Goal: Complete application form: Complete application form

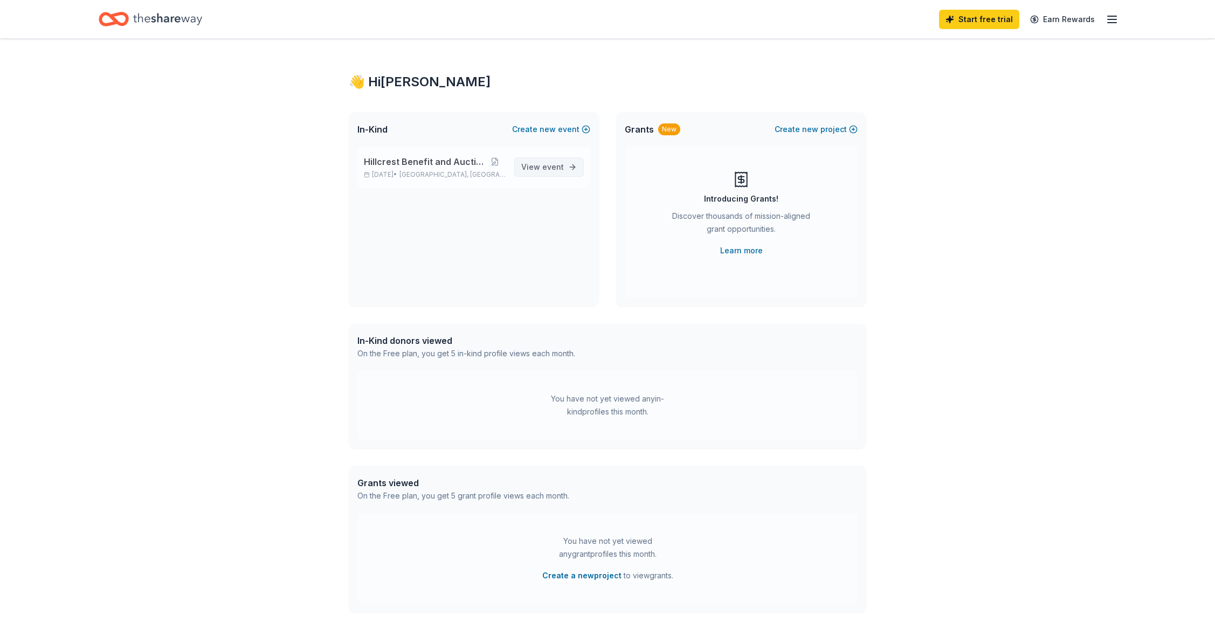
click at [567, 170] on link "View event" at bounding box center [549, 166] width 70 height 19
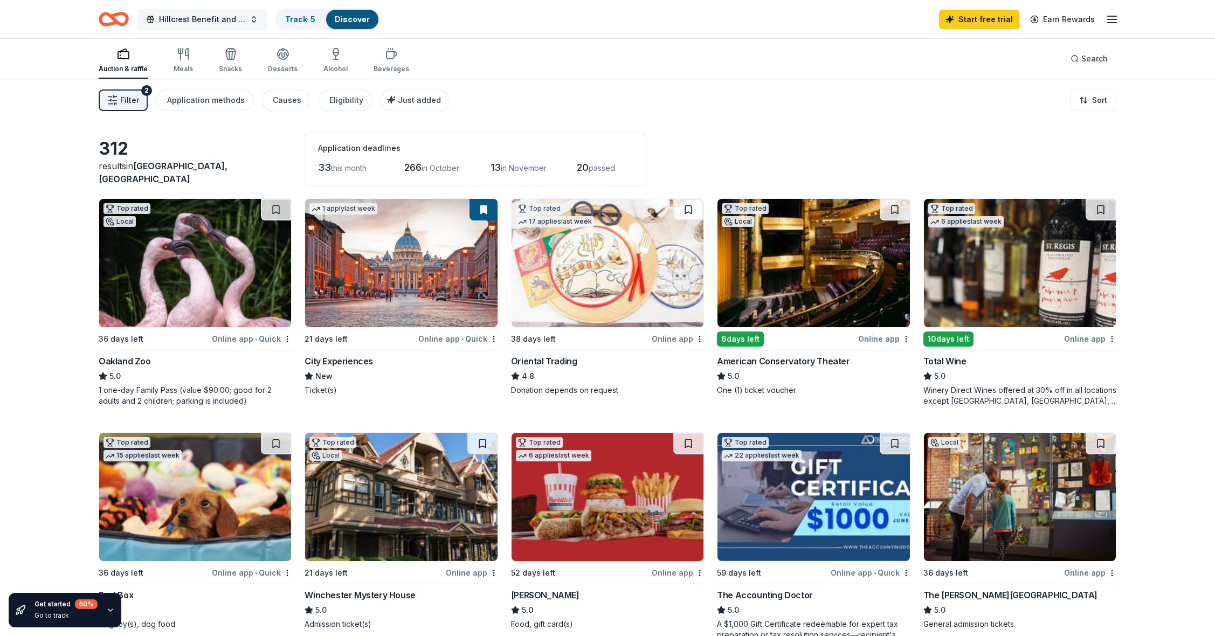
click at [255, 20] on button "Hillcrest Benefit and Auction" at bounding box center [201, 20] width 129 height 22
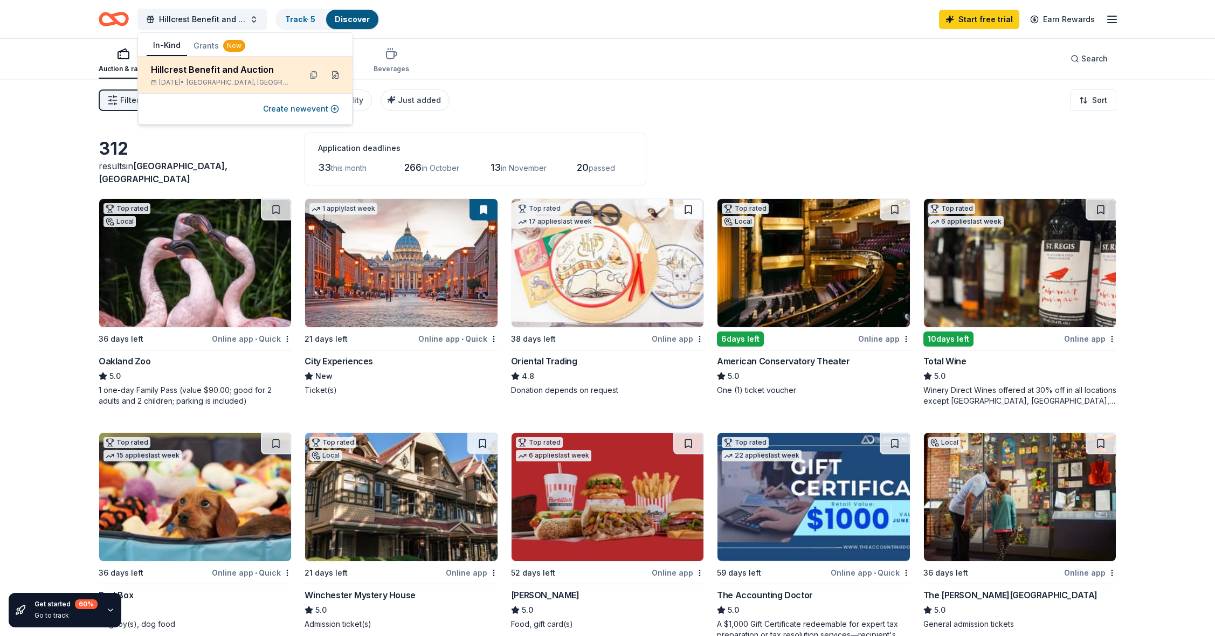
click at [338, 72] on button at bounding box center [335, 74] width 17 height 17
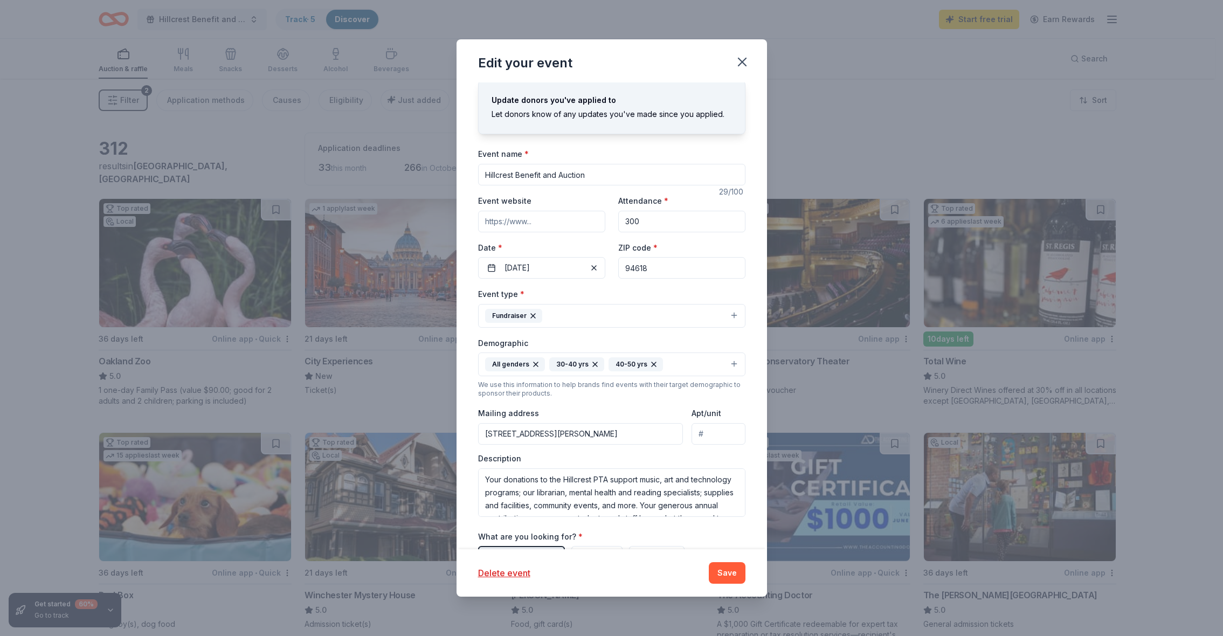
scroll to position [5, 0]
click at [554, 223] on input "Event website" at bounding box center [541, 219] width 127 height 22
paste input "https://hillcrest.ejoinme.org/2025benefit?utm_source=chatgpt.com"
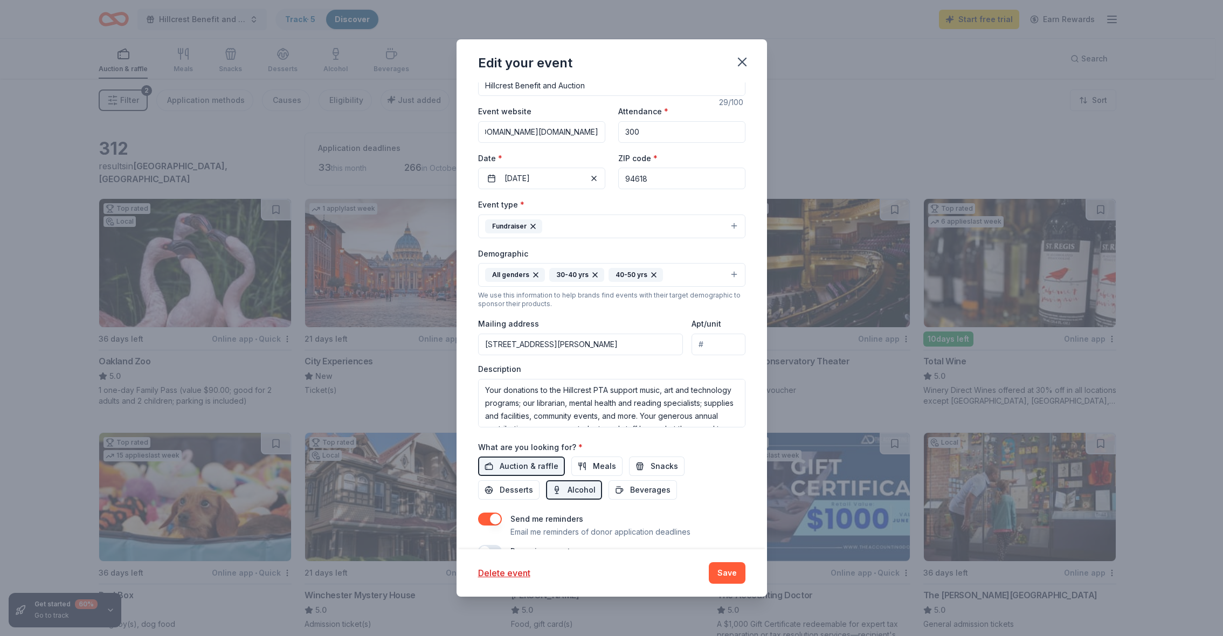
scroll to position [93, 0]
type input "https://hillcrest.ejoinme.org/2025benefit?utm_source=chatgpt.com"
click at [534, 275] on icon "button" at bounding box center [536, 274] width 4 height 4
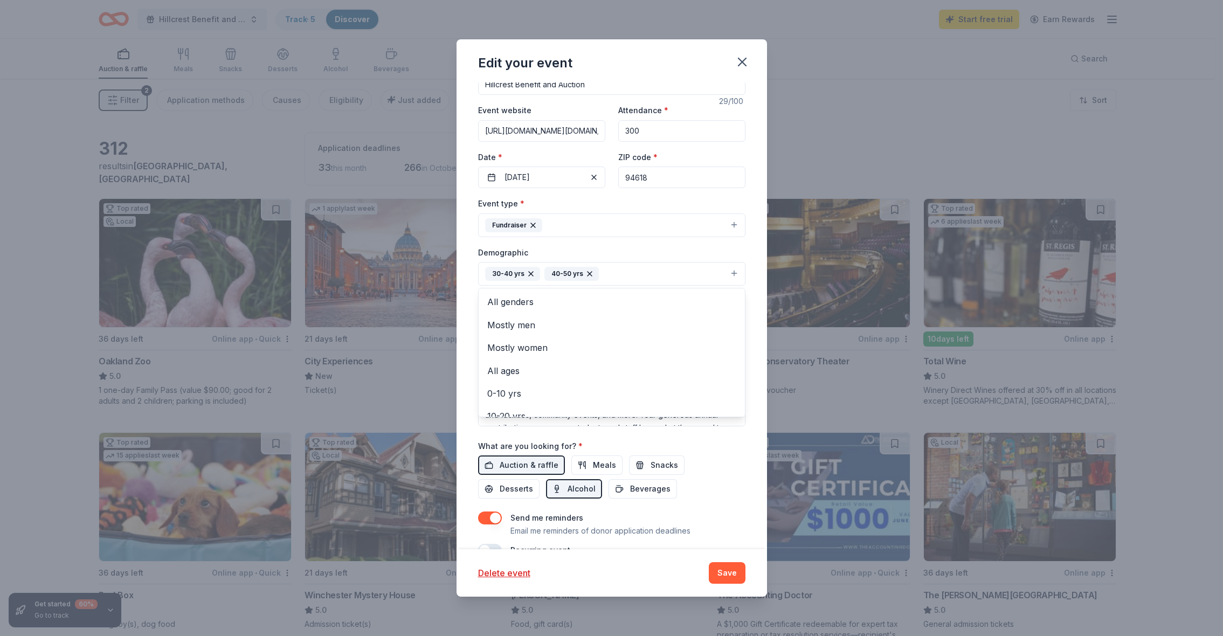
click at [534, 275] on div "30-40 yrs" at bounding box center [512, 274] width 55 height 14
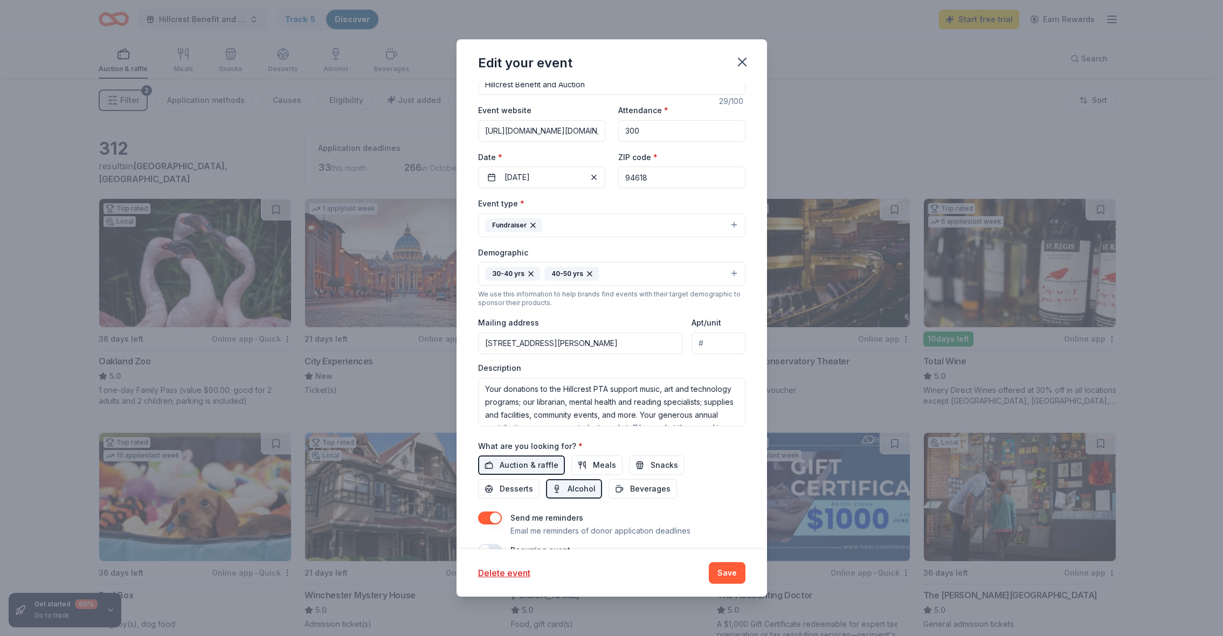
click at [532, 273] on icon "button" at bounding box center [531, 274] width 9 height 9
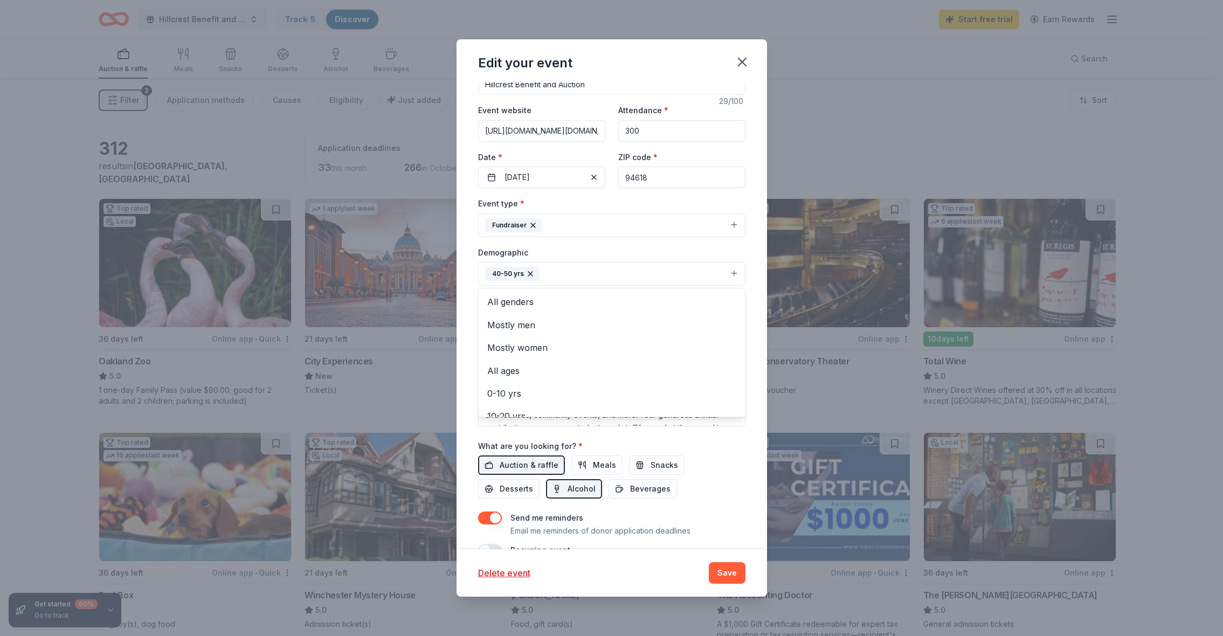
click at [532, 273] on icon "button" at bounding box center [530, 274] width 9 height 9
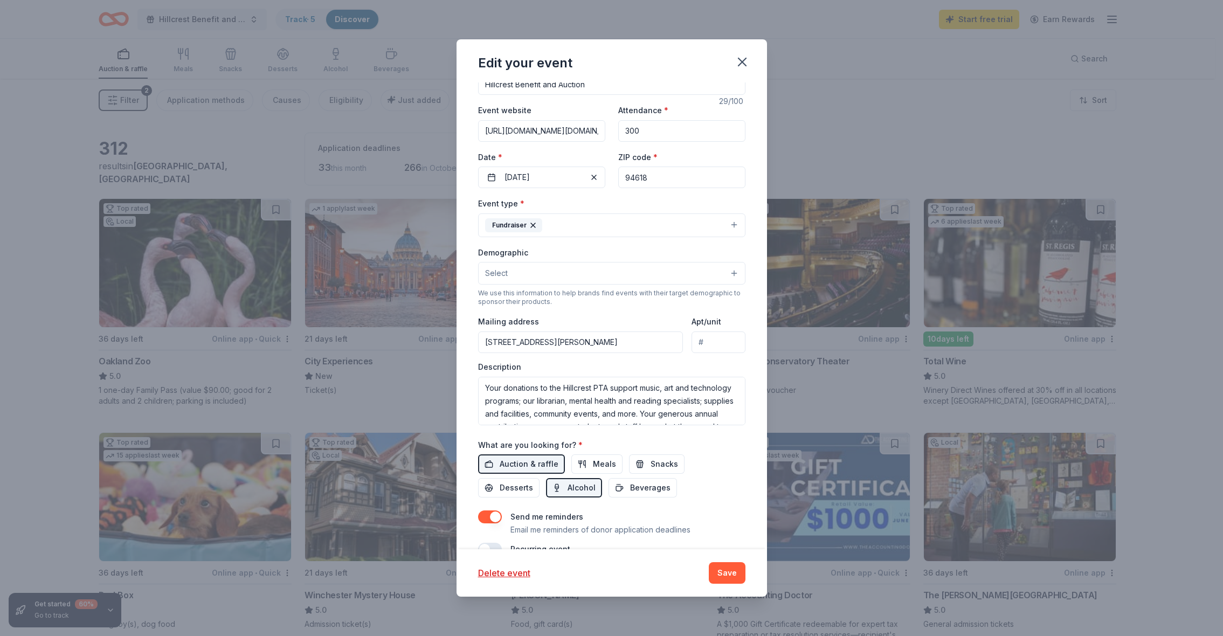
click at [533, 272] on button "Select" at bounding box center [611, 273] width 267 height 23
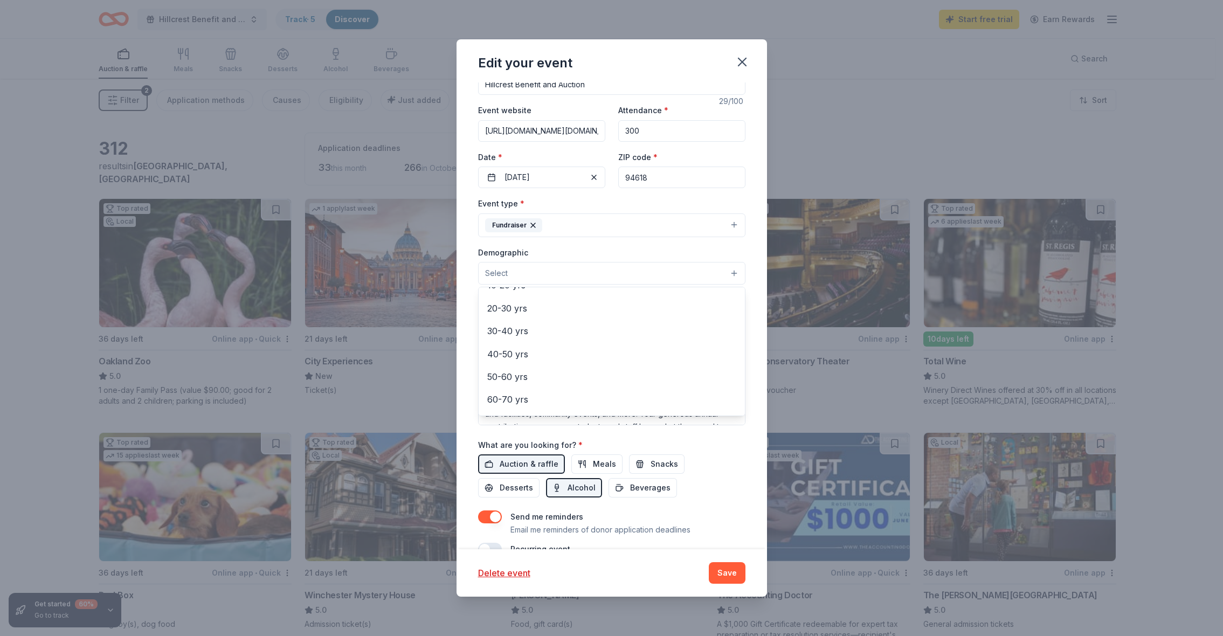
scroll to position [173, 0]
click at [632, 256] on div "Demographic Select All genders Mostly men Mostly women All ages 0-10 yrs 10-20 …" at bounding box center [611, 265] width 267 height 39
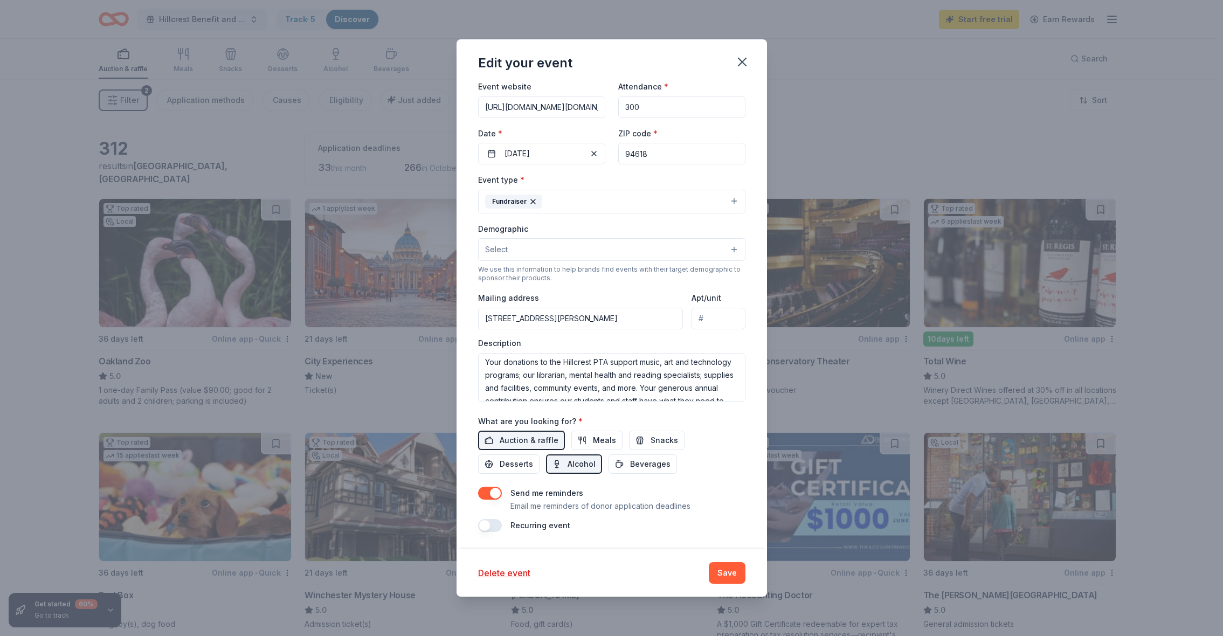
scroll to position [4, 0]
click at [550, 367] on textarea "Your donations to the Hillcrest PTA support music, art and technology programs;…" at bounding box center [611, 377] width 267 height 49
paste textarea "Each year, our community comes together for the Hillcrest Benefit & Auction, wh…"
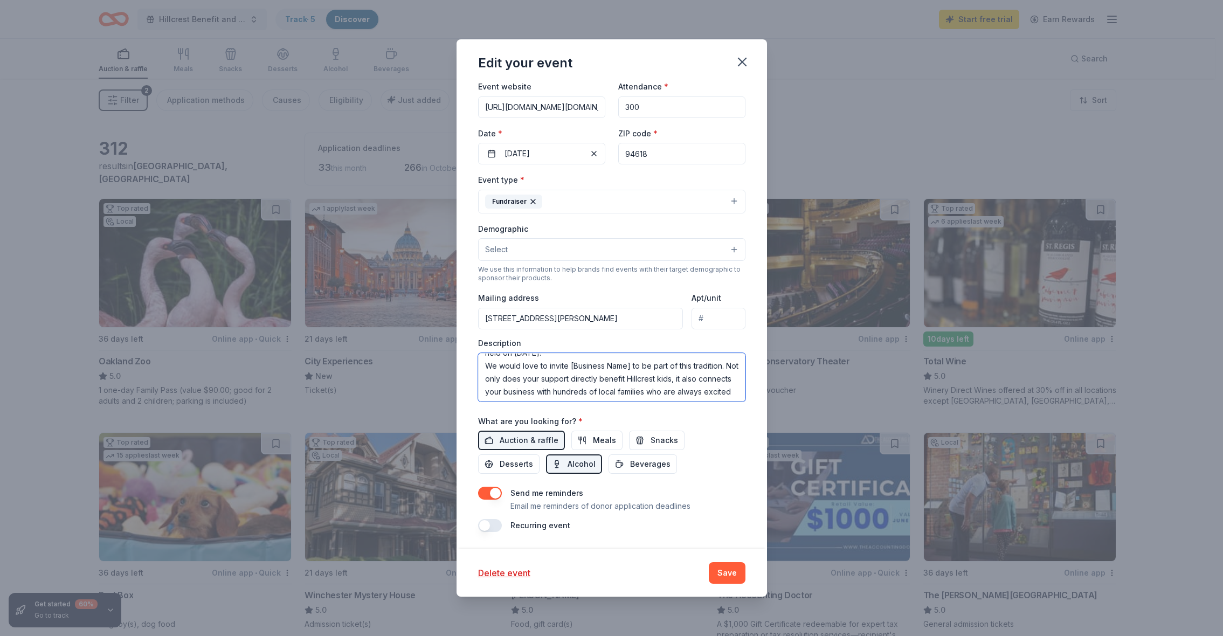
drag, startPoint x: 568, startPoint y: 366, endPoint x: 629, endPoint y: 368, distance: 61.0
click at [629, 368] on textarea "Each year, our community comes together for the Hillcrest Benefit & Auction, wh…" at bounding box center [611, 377] width 267 height 49
type textarea "Each year, our community comes together for the Hillcrest Benefit & Auction, wh…"
click at [587, 464] on span "Alcohol" at bounding box center [582, 466] width 28 height 13
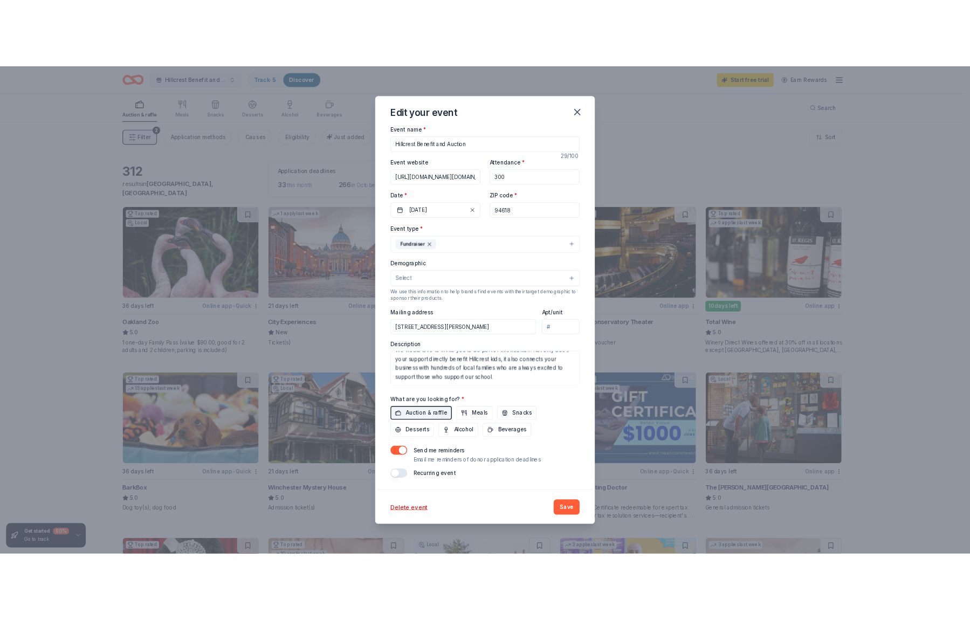
scroll to position [69, 0]
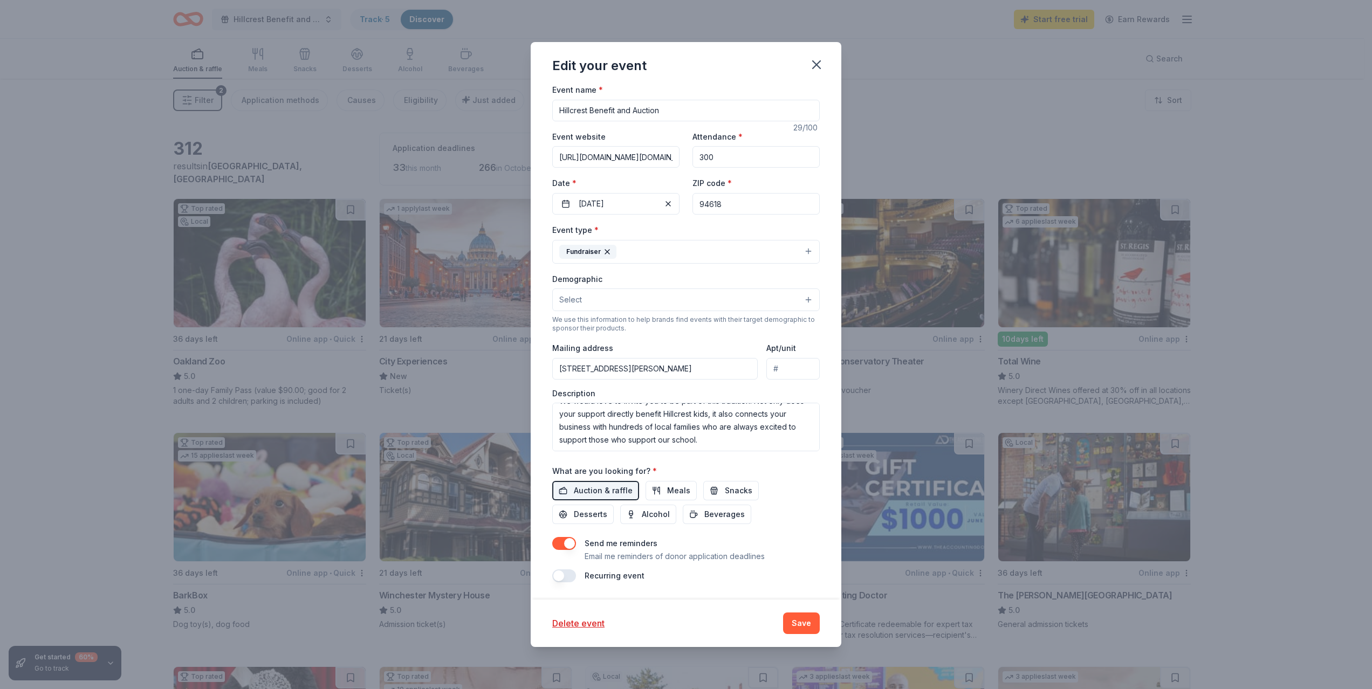
click at [800, 621] on button "Save" at bounding box center [801, 624] width 37 height 22
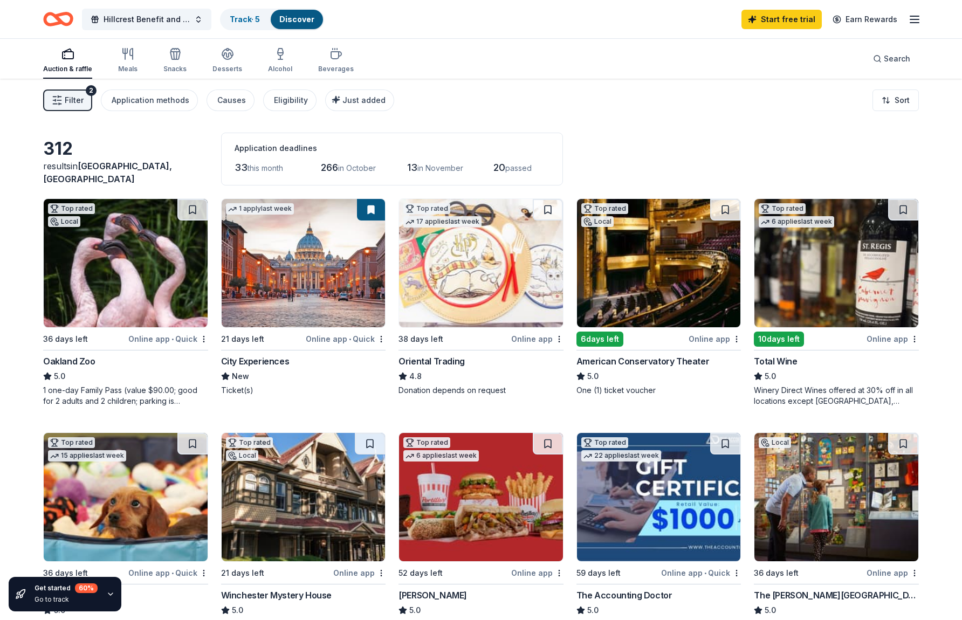
click at [256, 362] on div "City Experiences" at bounding box center [255, 361] width 68 height 13
click at [166, 17] on span "Hillcrest Benefit and Auction" at bounding box center [147, 19] width 86 height 13
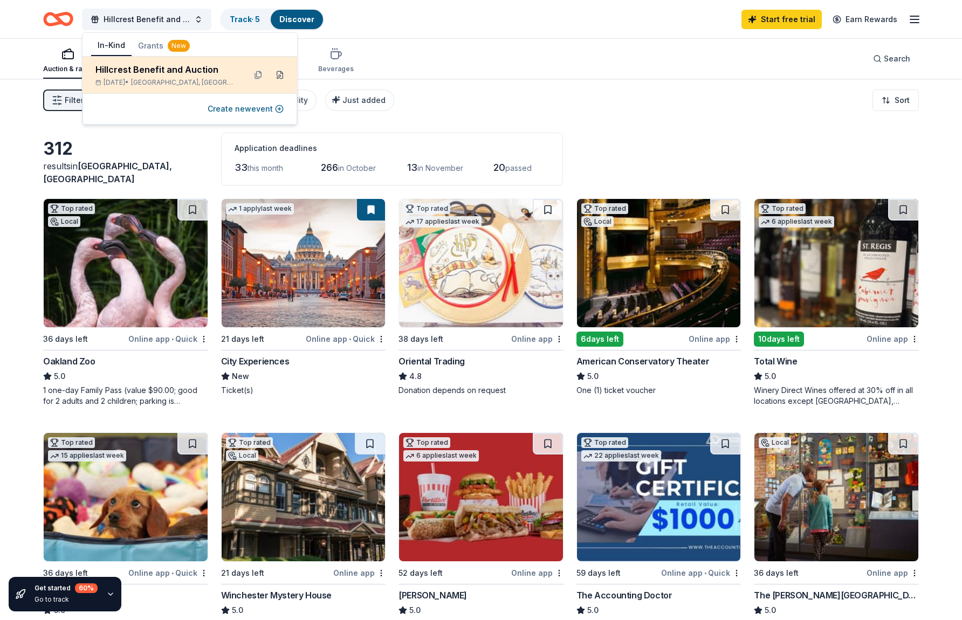
click at [280, 76] on button at bounding box center [279, 74] width 17 height 17
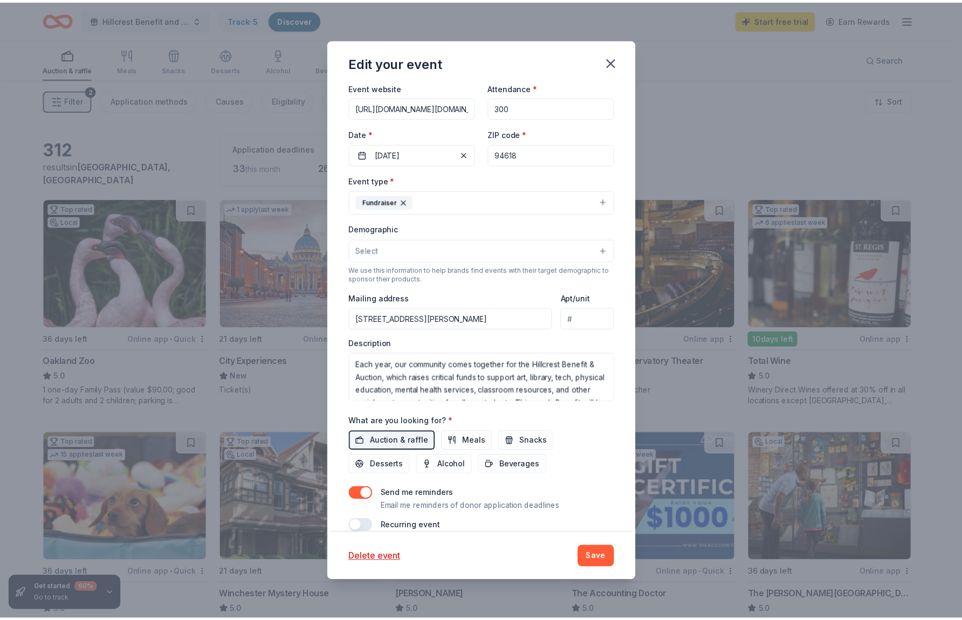
scroll to position [132, 0]
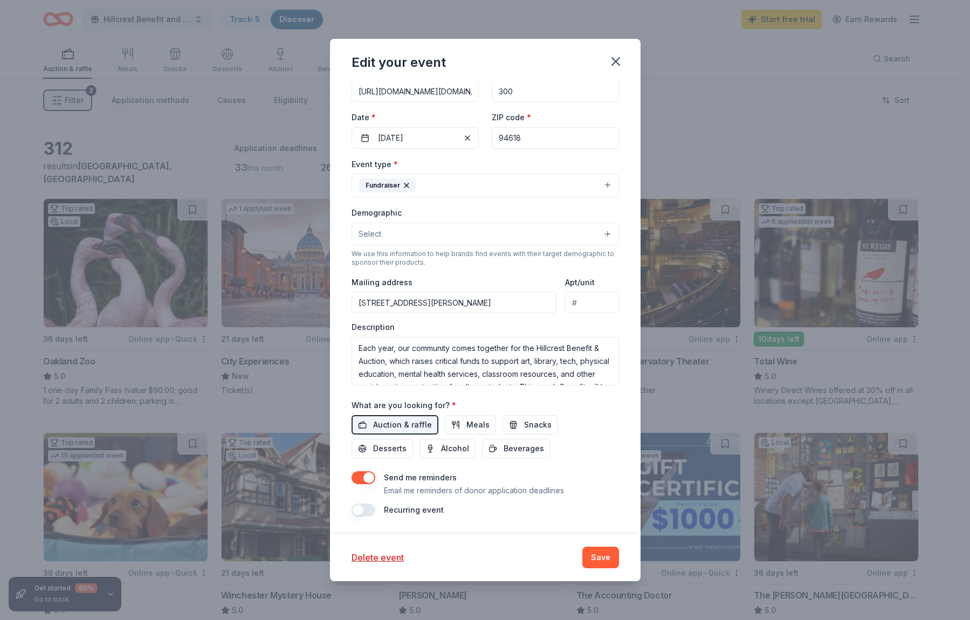
click at [418, 303] on input "2845 Morley Drive, Oakland, CA, 94611" at bounding box center [454, 303] width 205 height 22
click at [429, 301] on input "2845 Morley Drive, Oakland, CA, 94611" at bounding box center [454, 303] width 205 height 22
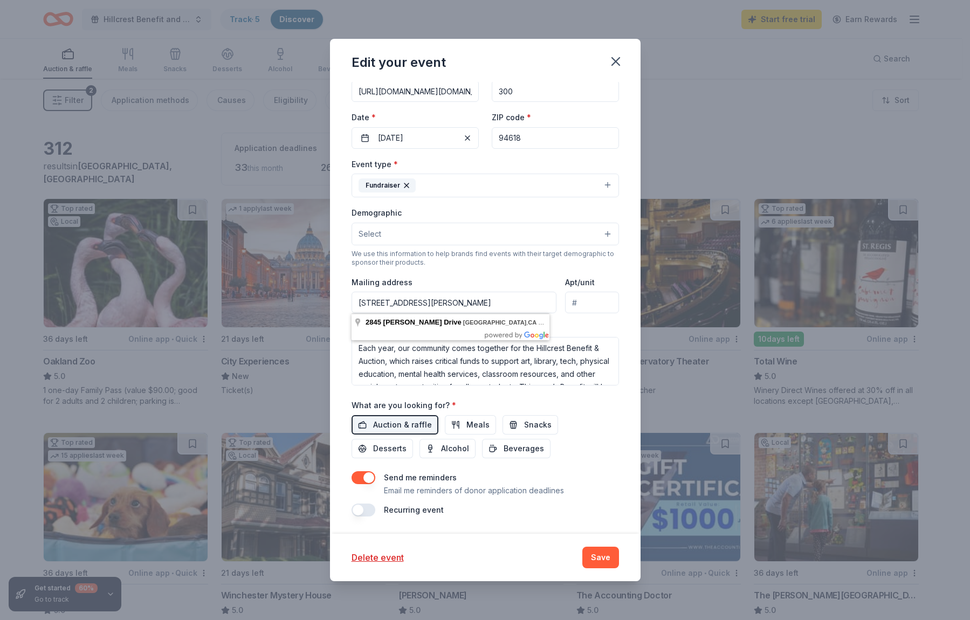
click at [429, 301] on input "2845 Morley Drive, Oakland, CA, 94611" at bounding box center [454, 303] width 205 height 22
paste input "30 Marguerite Drive Oakland, CA 94618"
type input "30 Marguerite Drive, Oakland, CA, 94618"
click at [607, 556] on button "Save" at bounding box center [600, 558] width 37 height 22
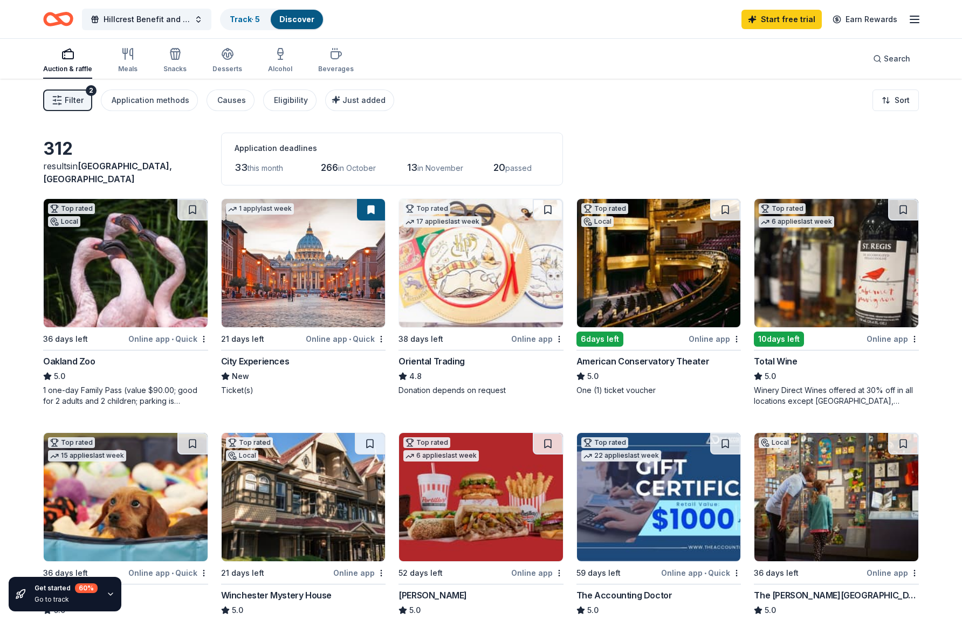
click at [318, 273] on img at bounding box center [304, 263] width 164 height 128
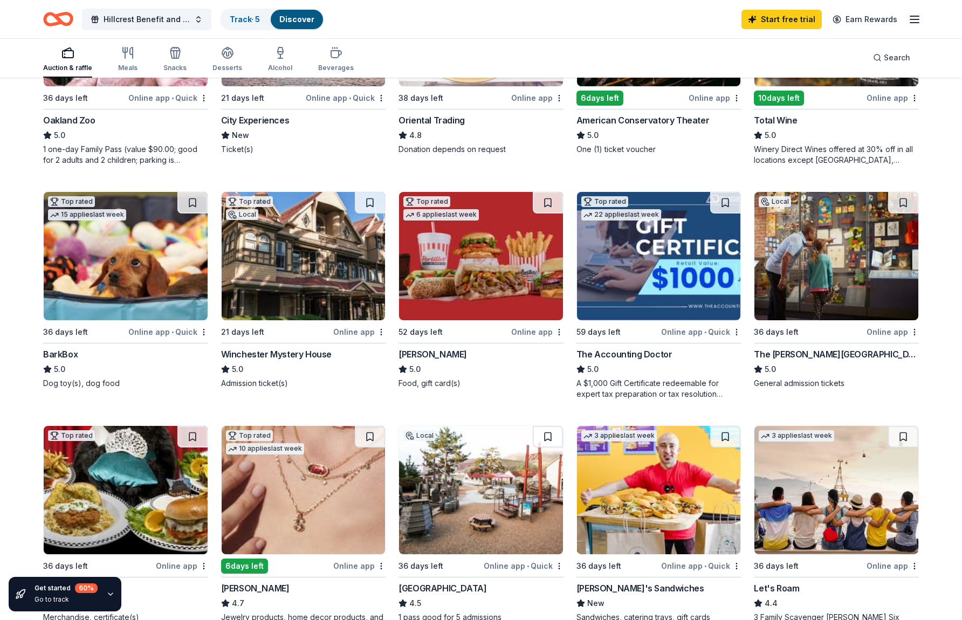
scroll to position [251, 0]
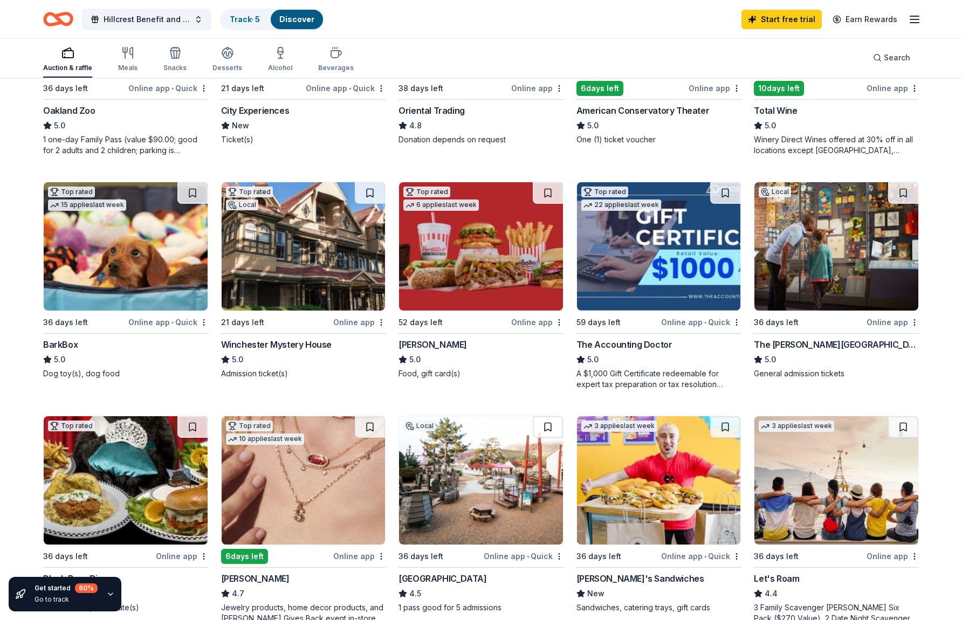
click at [130, 238] on img at bounding box center [126, 246] width 164 height 128
click at [121, 267] on img at bounding box center [126, 246] width 164 height 128
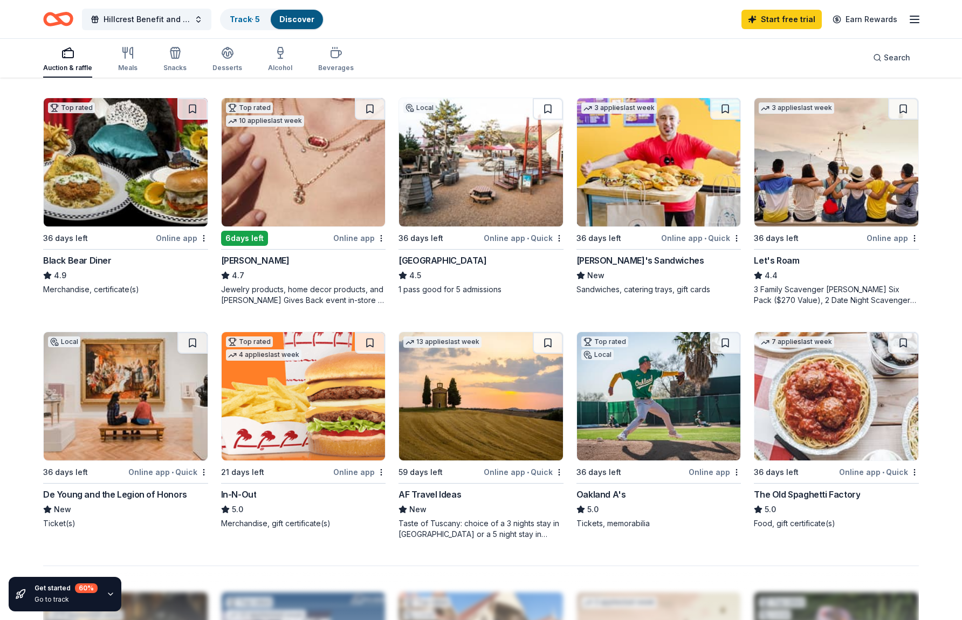
scroll to position [573, 0]
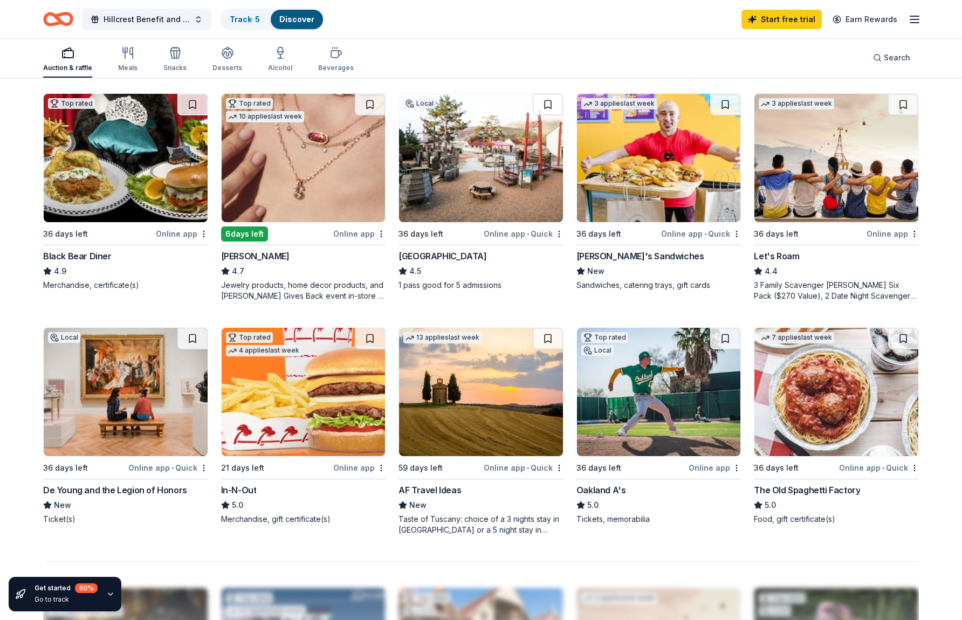
click at [658, 171] on img at bounding box center [659, 158] width 164 height 128
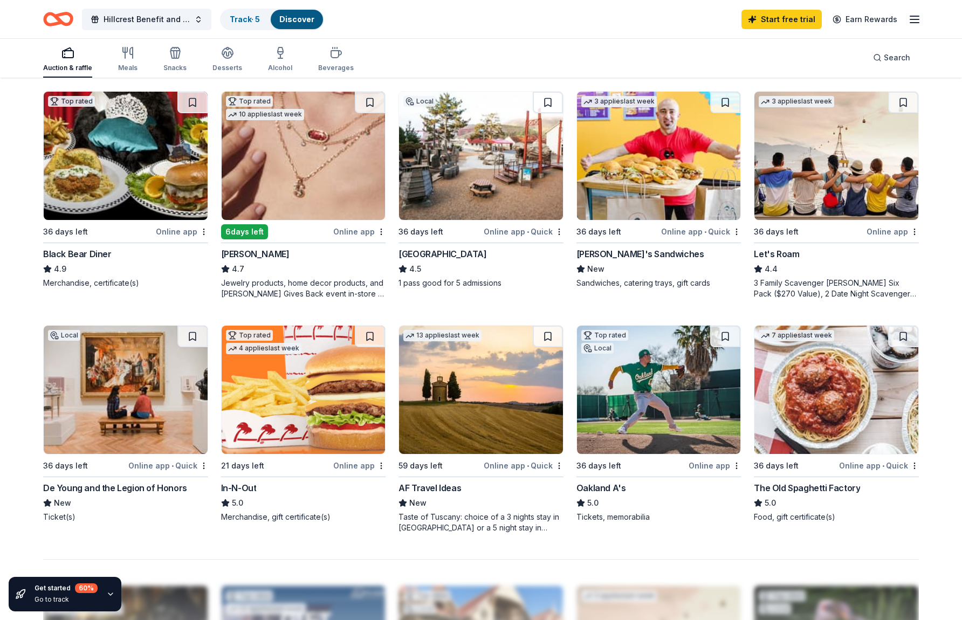
scroll to position [576, 0]
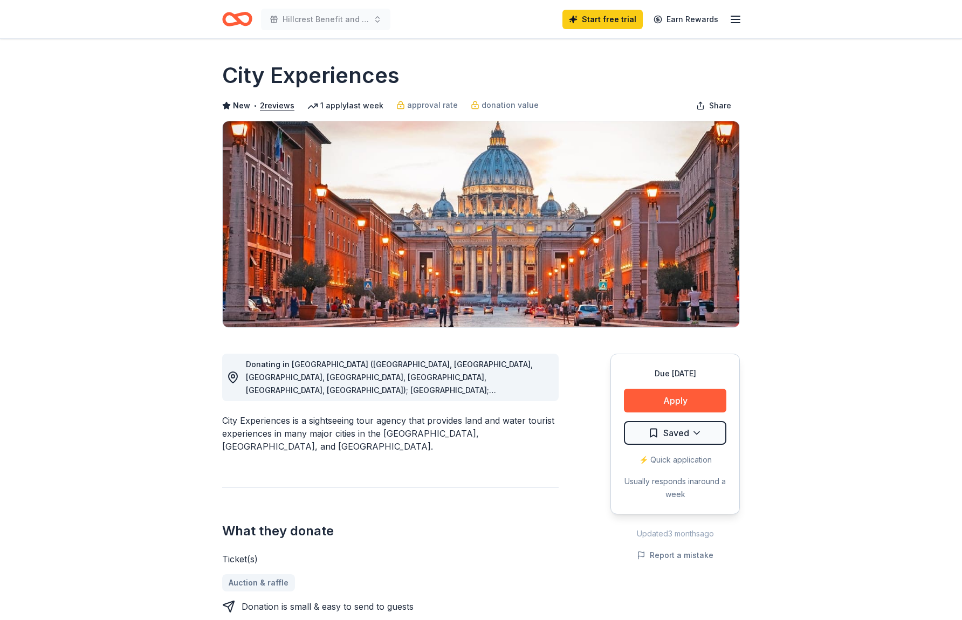
click at [314, 80] on h1 "City Experiences" at bounding box center [310, 75] width 177 height 30
click at [667, 398] on button "Apply" at bounding box center [675, 401] width 102 height 24
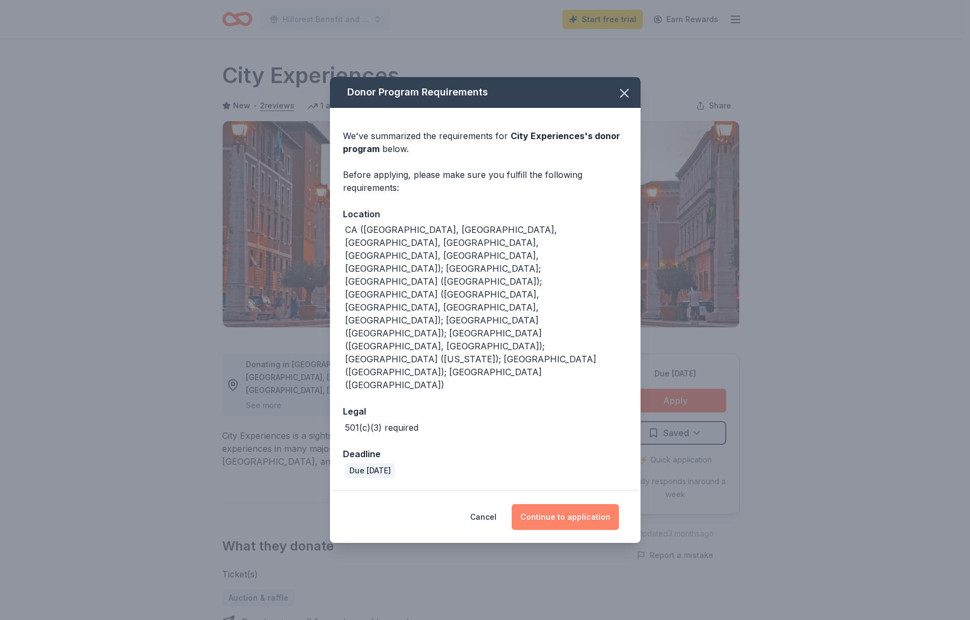
click at [575, 504] on button "Continue to application" at bounding box center [565, 517] width 107 height 26
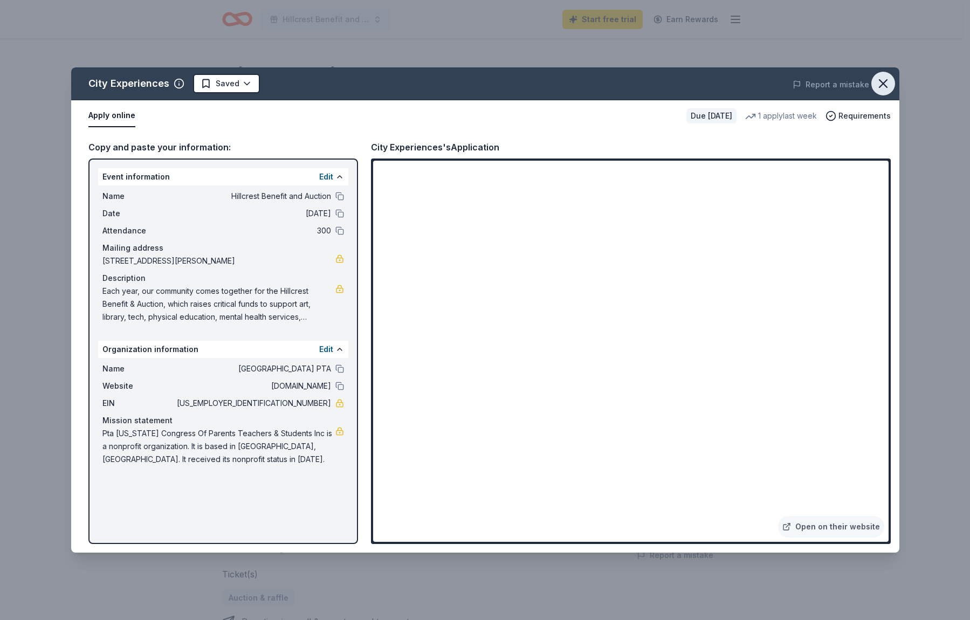
drag, startPoint x: 888, startPoint y: 77, endPoint x: 844, endPoint y: 73, distance: 43.3
click at [888, 77] on icon "button" at bounding box center [883, 83] width 15 height 15
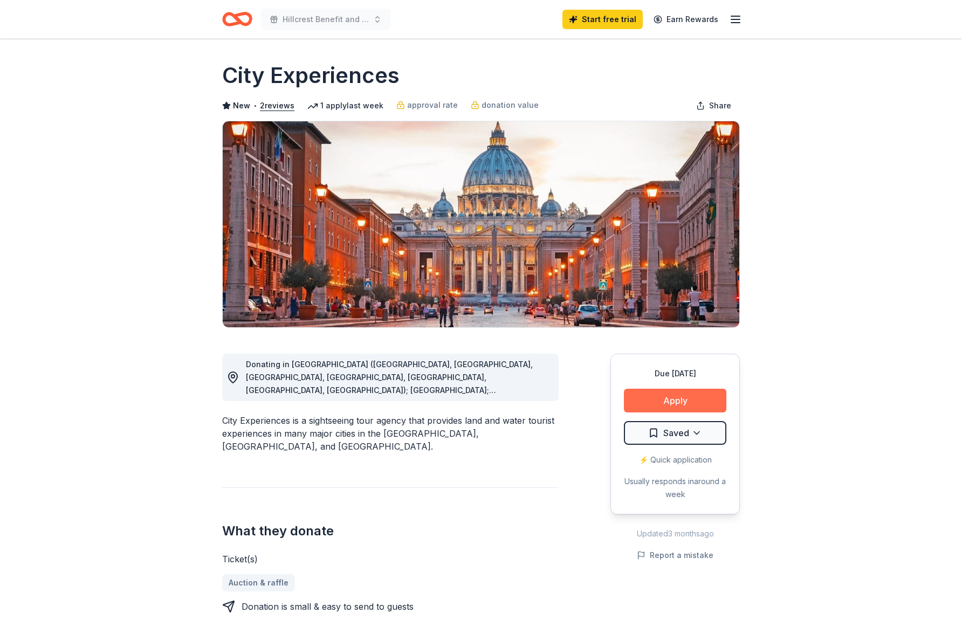
click at [679, 394] on button "Apply" at bounding box center [675, 401] width 102 height 24
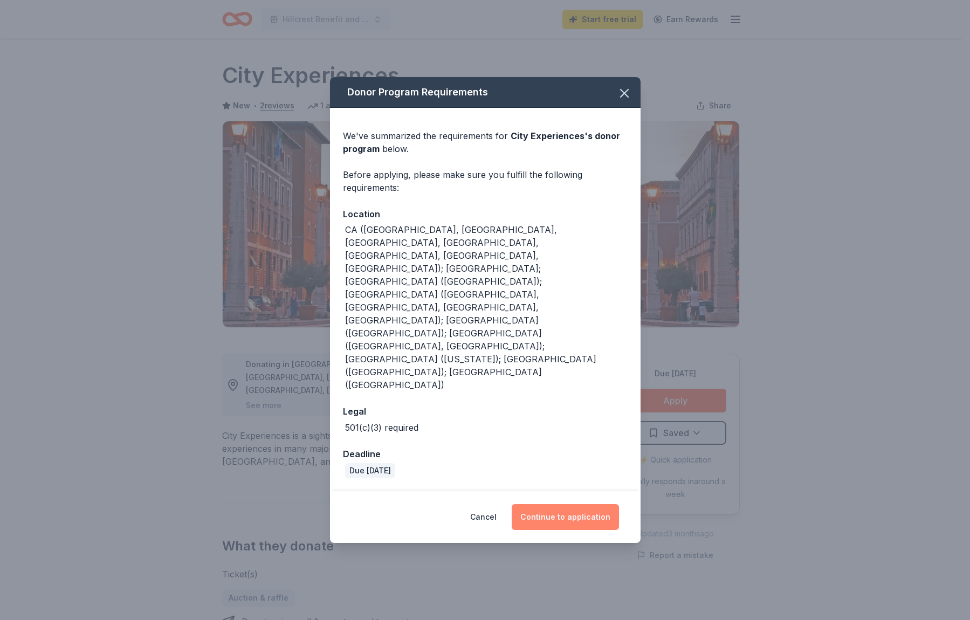
click at [554, 504] on button "Continue to application" at bounding box center [565, 517] width 107 height 26
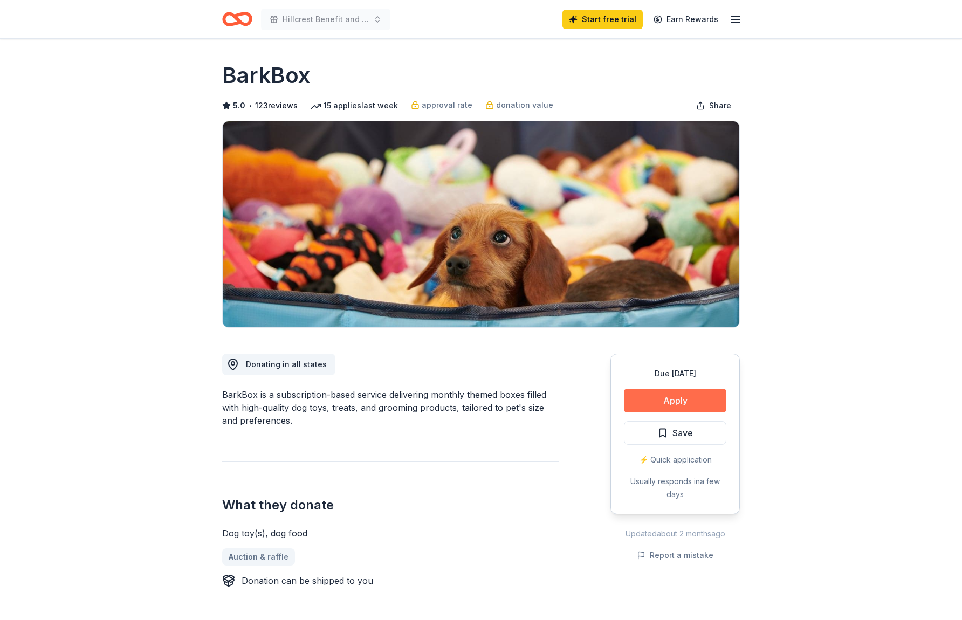
click at [669, 392] on button "Apply" at bounding box center [675, 401] width 102 height 24
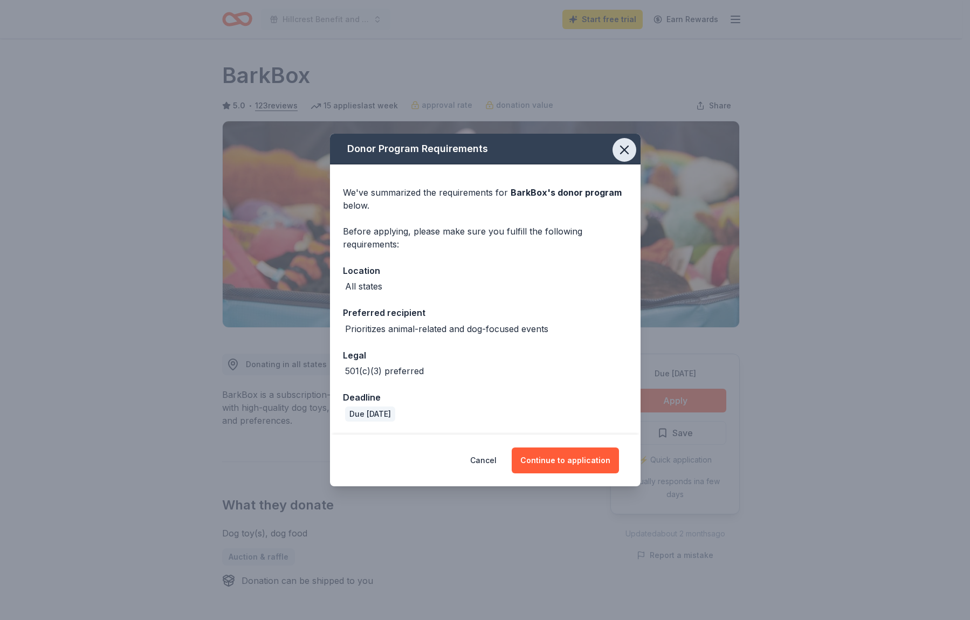
drag, startPoint x: 624, startPoint y: 150, endPoint x: 613, endPoint y: 147, distance: 12.4
click at [624, 150] on icon "button" at bounding box center [625, 150] width 8 height 8
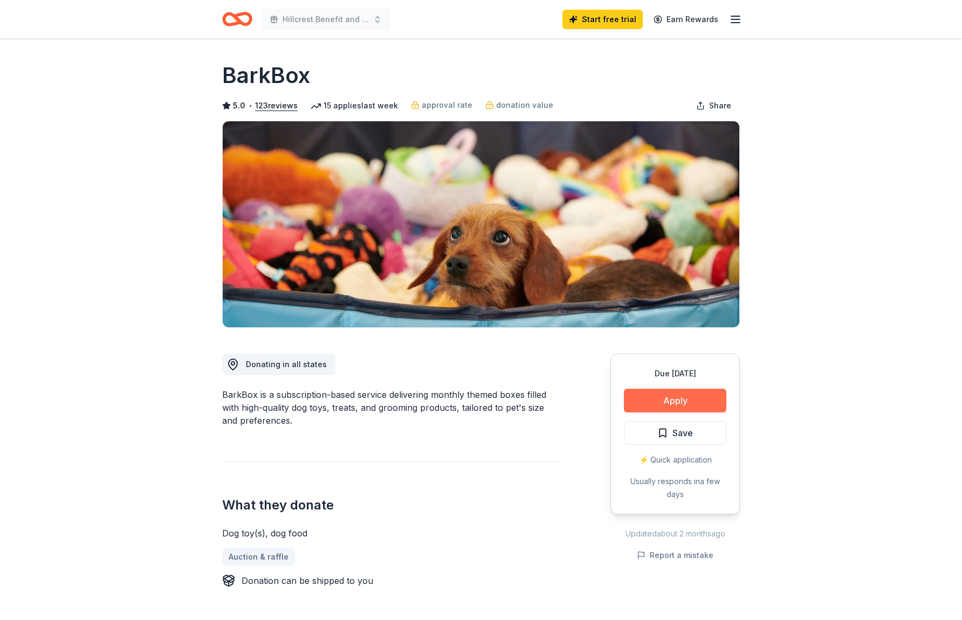
click at [681, 403] on button "Apply" at bounding box center [675, 401] width 102 height 24
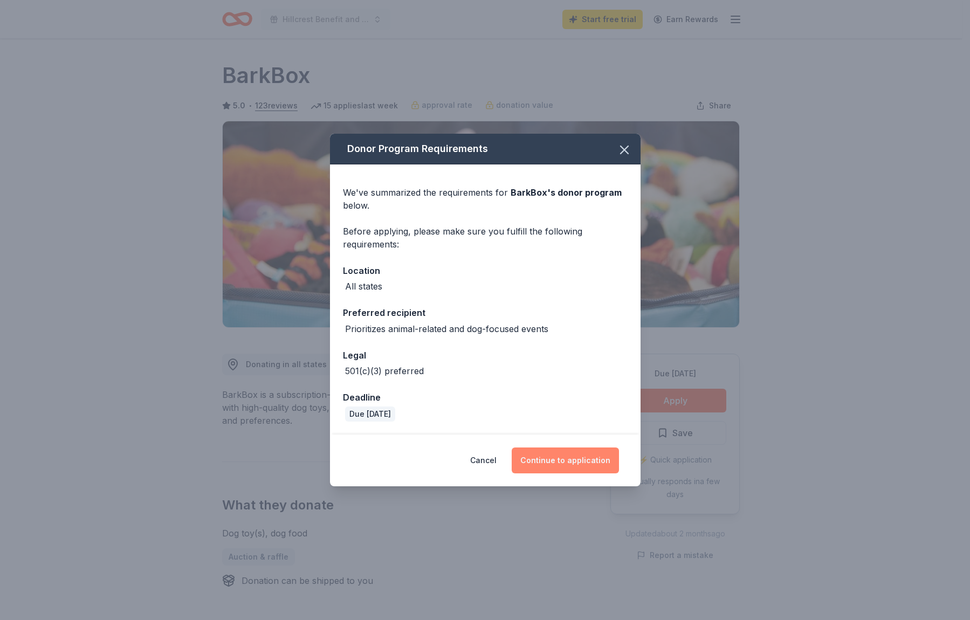
click at [569, 460] on button "Continue to application" at bounding box center [565, 461] width 107 height 26
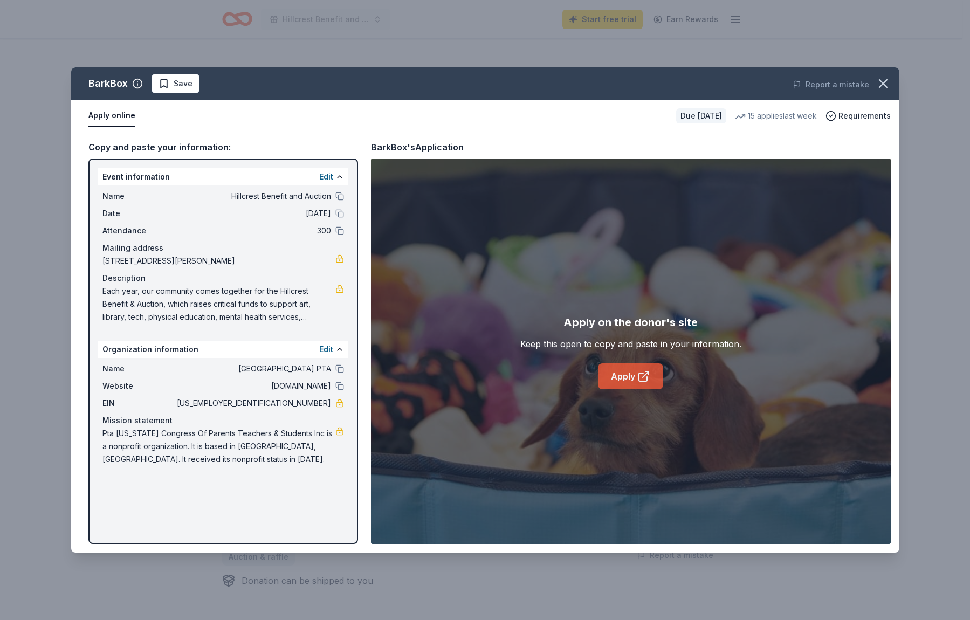
click at [631, 378] on link "Apply" at bounding box center [630, 376] width 65 height 26
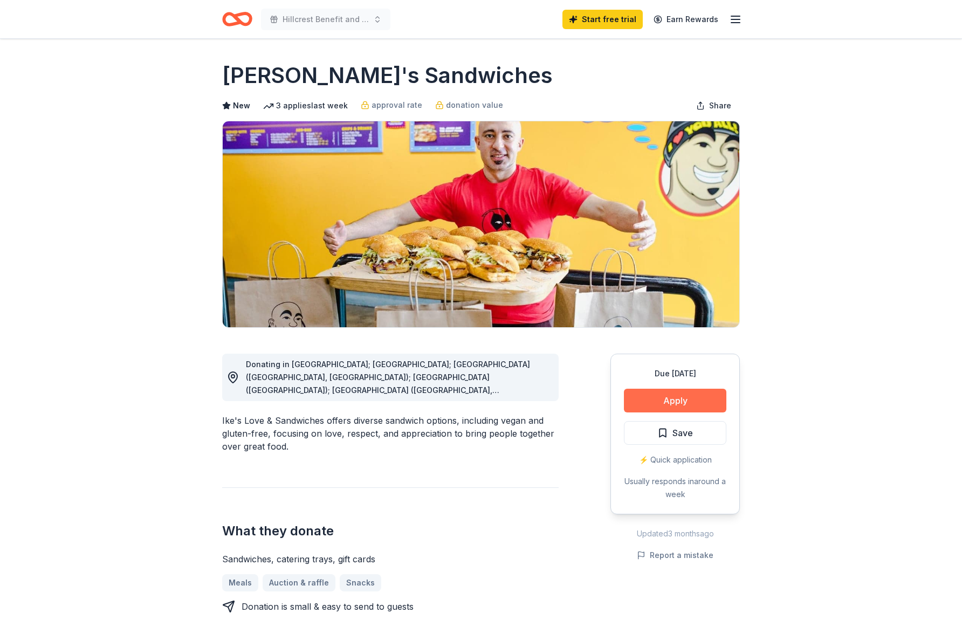
click at [665, 402] on button "Apply" at bounding box center [675, 401] width 102 height 24
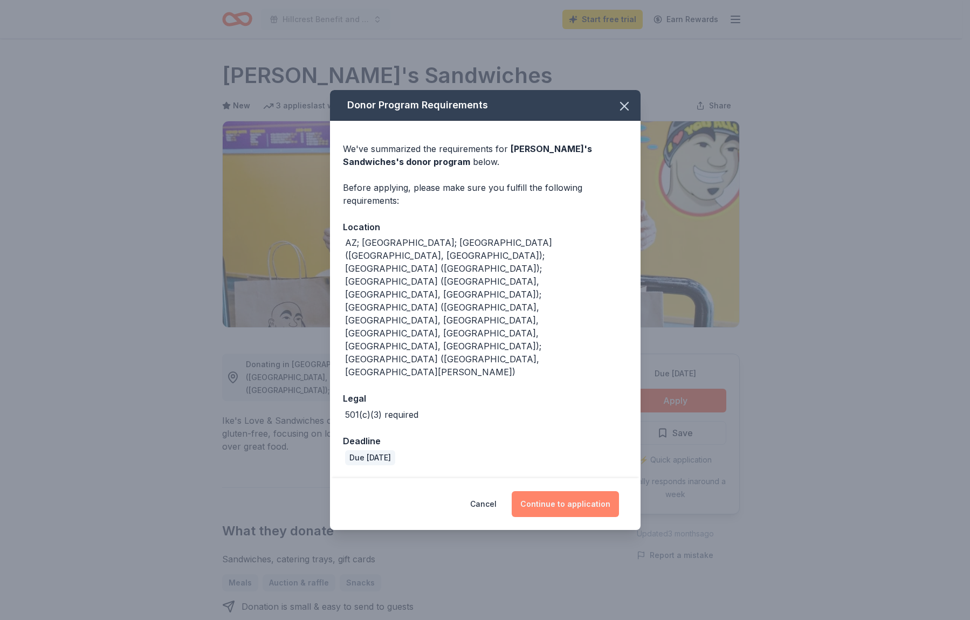
click at [559, 491] on button "Continue to application" at bounding box center [565, 504] width 107 height 26
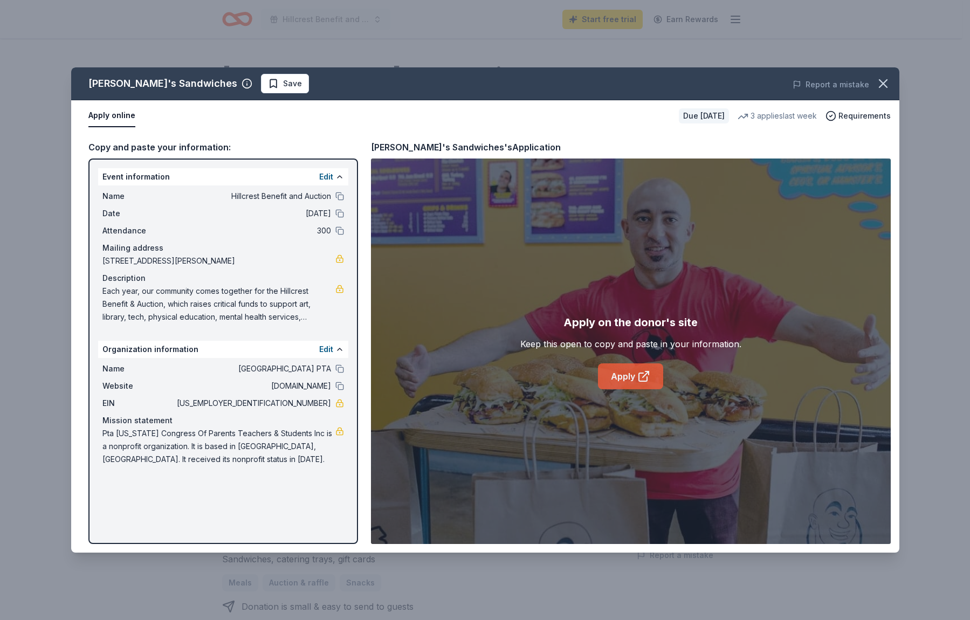
click at [623, 376] on link "Apply" at bounding box center [630, 376] width 65 height 26
click at [884, 85] on icon "button" at bounding box center [883, 84] width 8 height 8
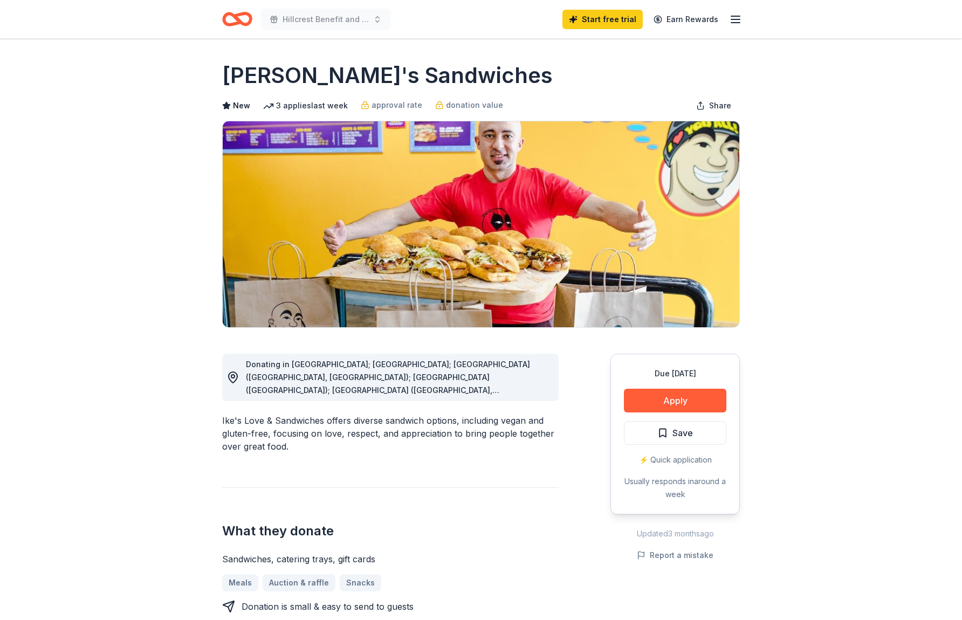
click at [246, 21] on icon "Home" at bounding box center [237, 18] width 30 height 25
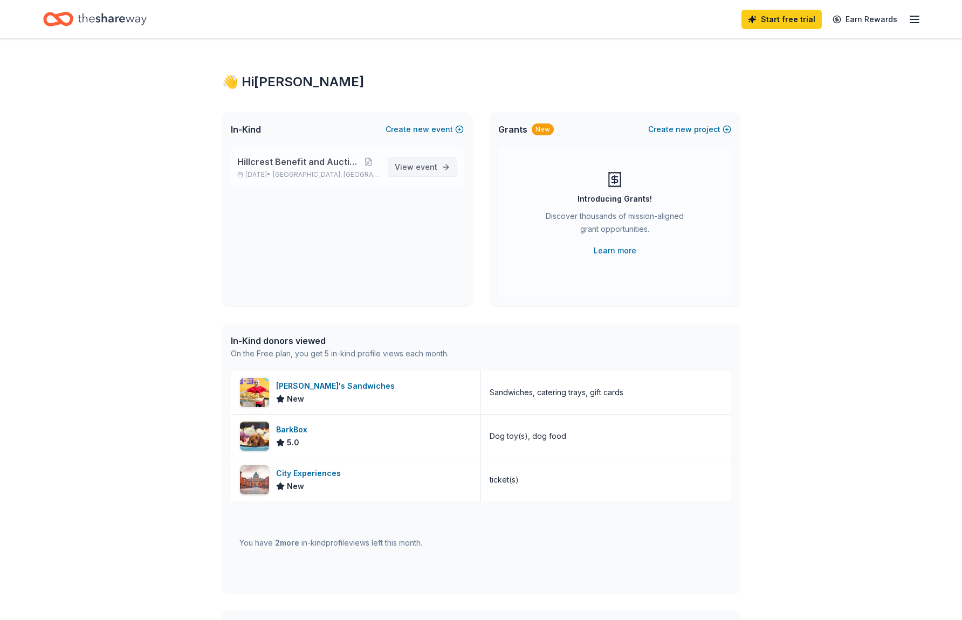
click at [410, 166] on span "View event" at bounding box center [416, 167] width 43 height 13
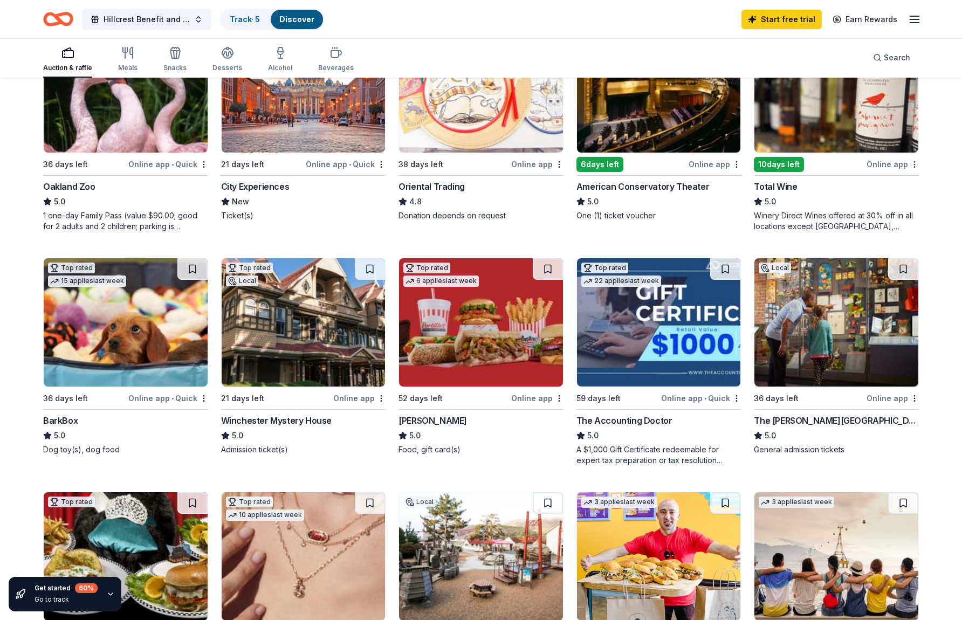
scroll to position [245, 0]
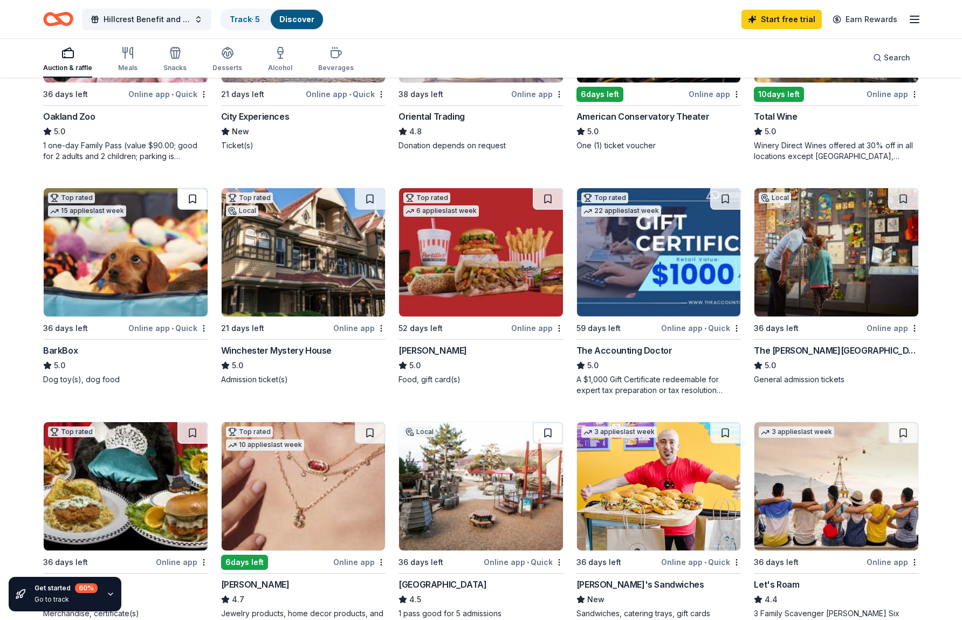
click at [192, 198] on button at bounding box center [192, 199] width 30 height 22
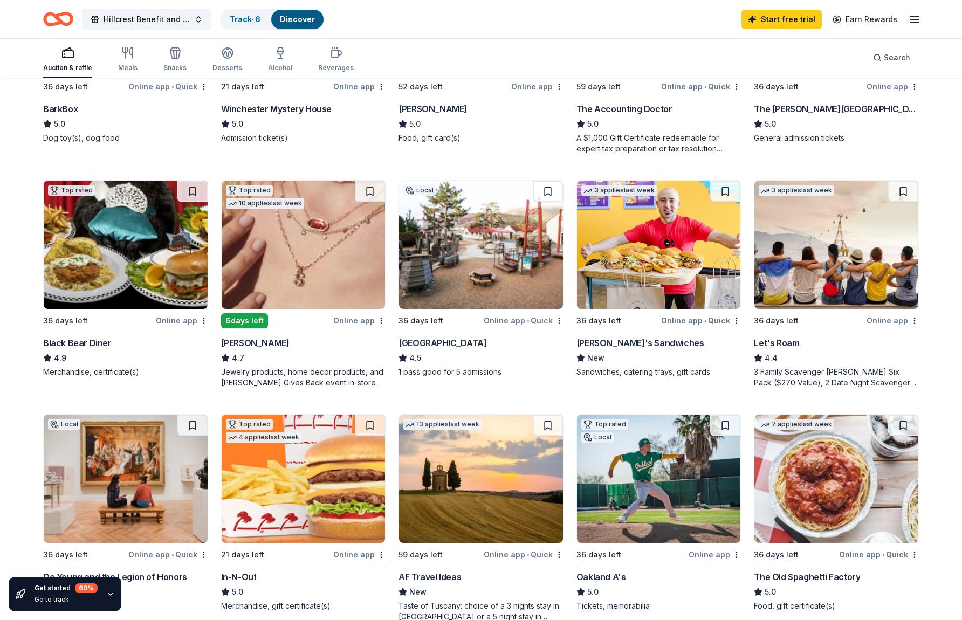
scroll to position [489, 0]
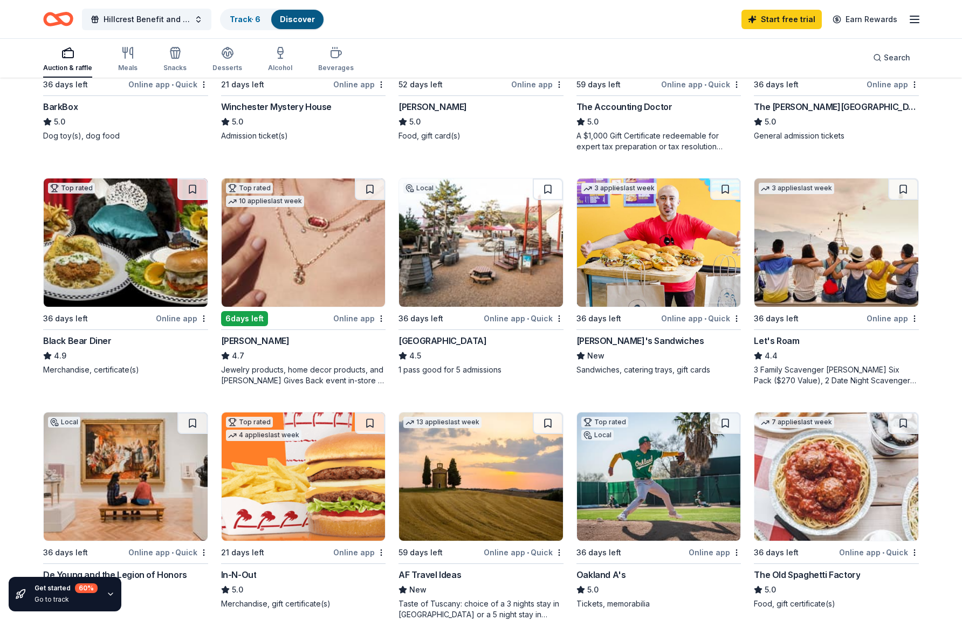
click at [824, 272] on img at bounding box center [836, 242] width 164 height 128
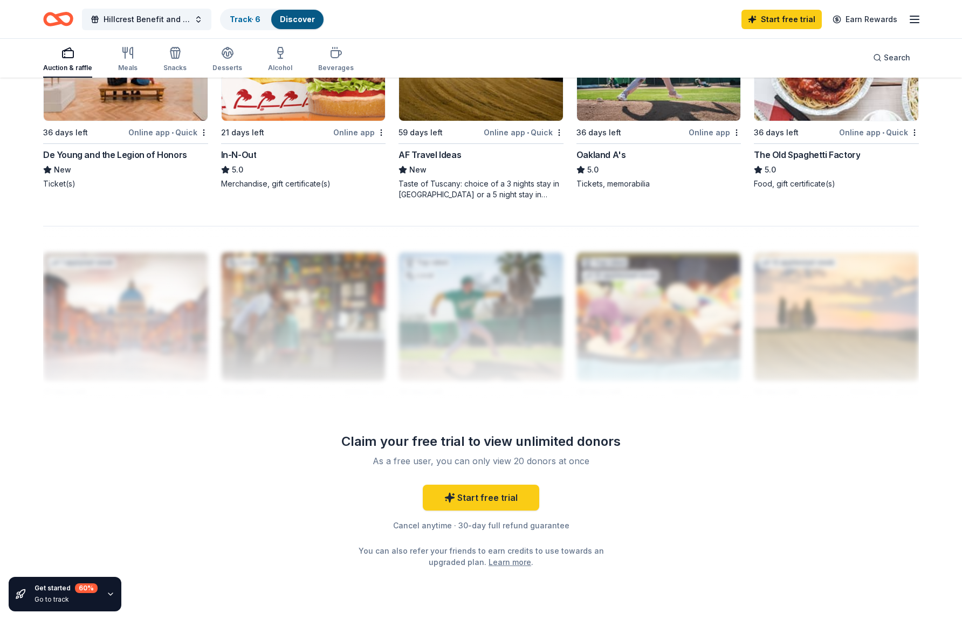
scroll to position [929, 0]
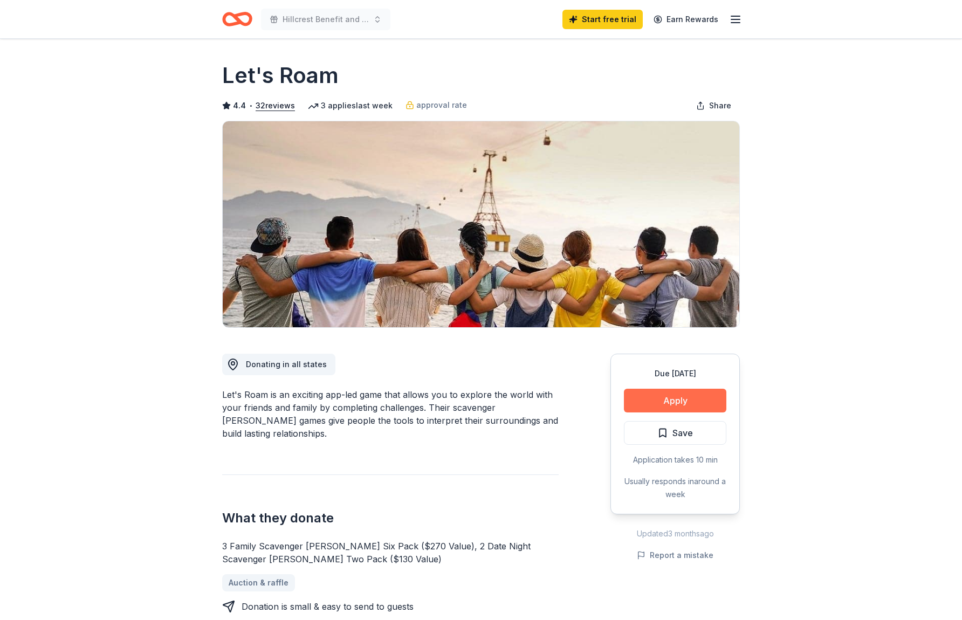
click at [671, 396] on button "Apply" at bounding box center [675, 401] width 102 height 24
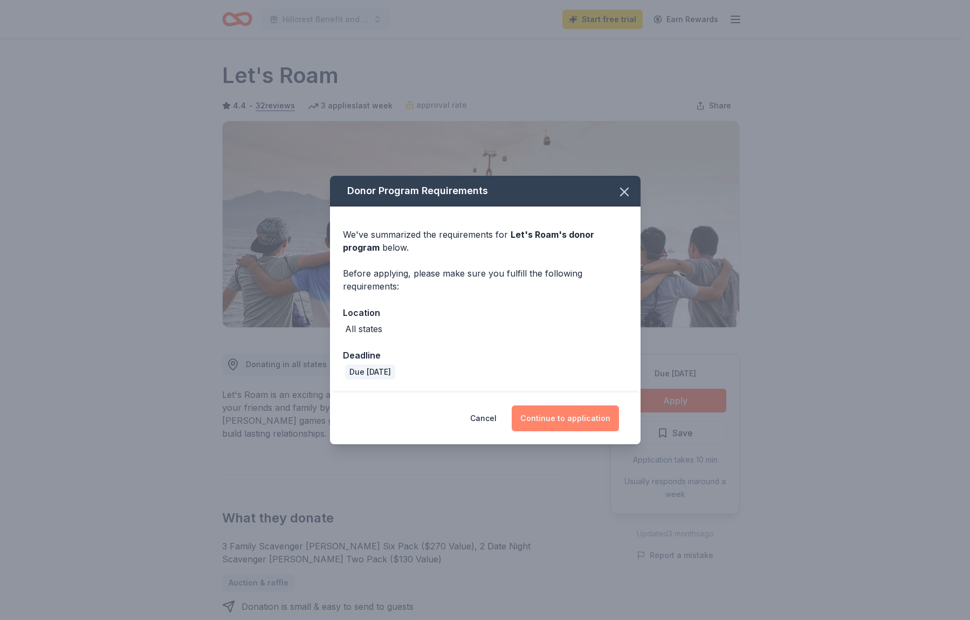
click at [574, 412] on button "Continue to application" at bounding box center [565, 418] width 107 height 26
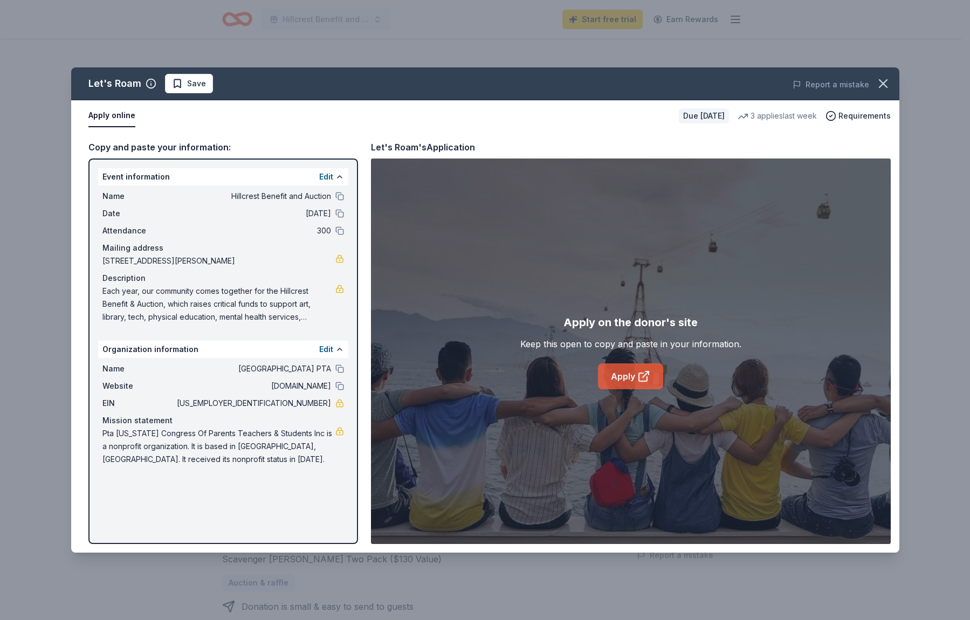
click at [627, 380] on link "Apply" at bounding box center [630, 376] width 65 height 26
